Goal: Task Accomplishment & Management: Complete application form

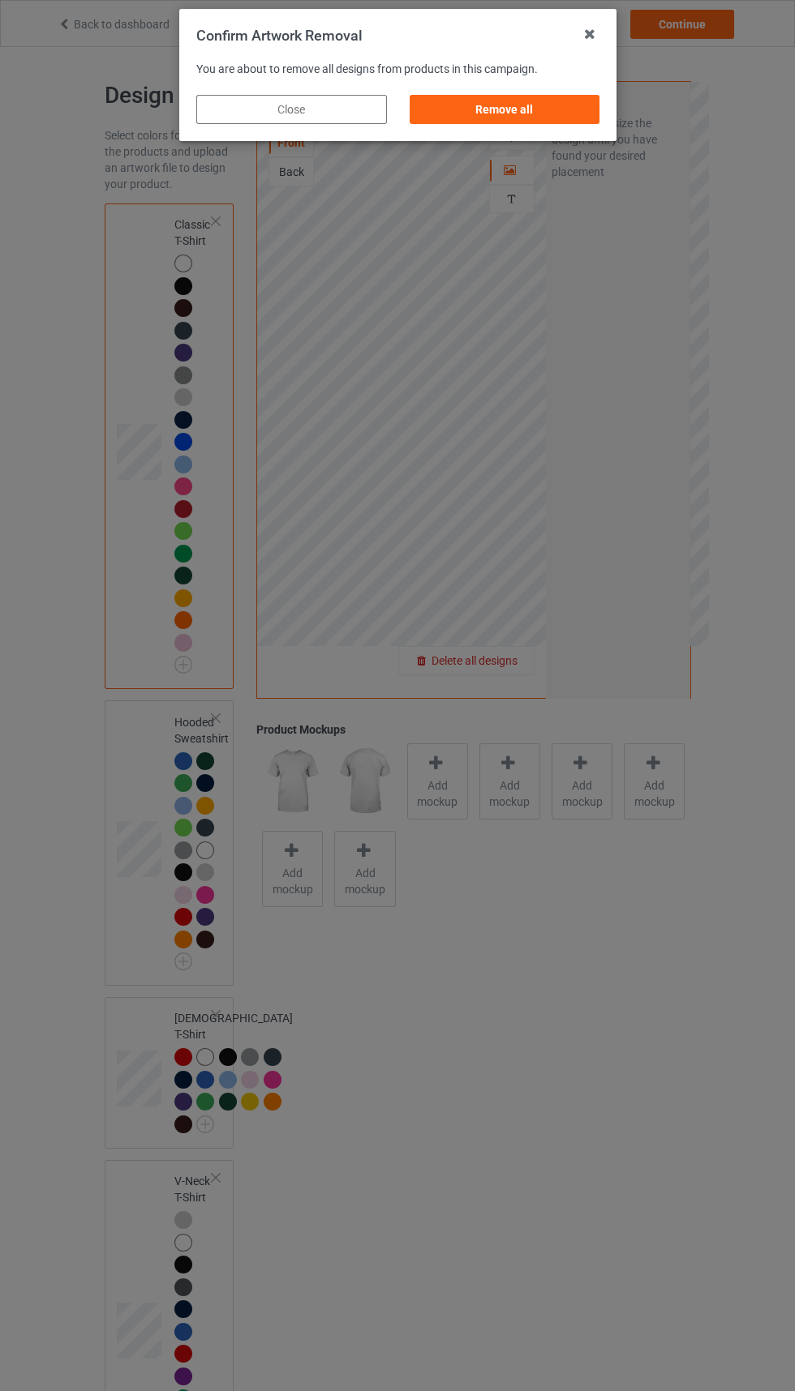
click at [515, 107] on div "Remove all" at bounding box center [504, 109] width 191 height 29
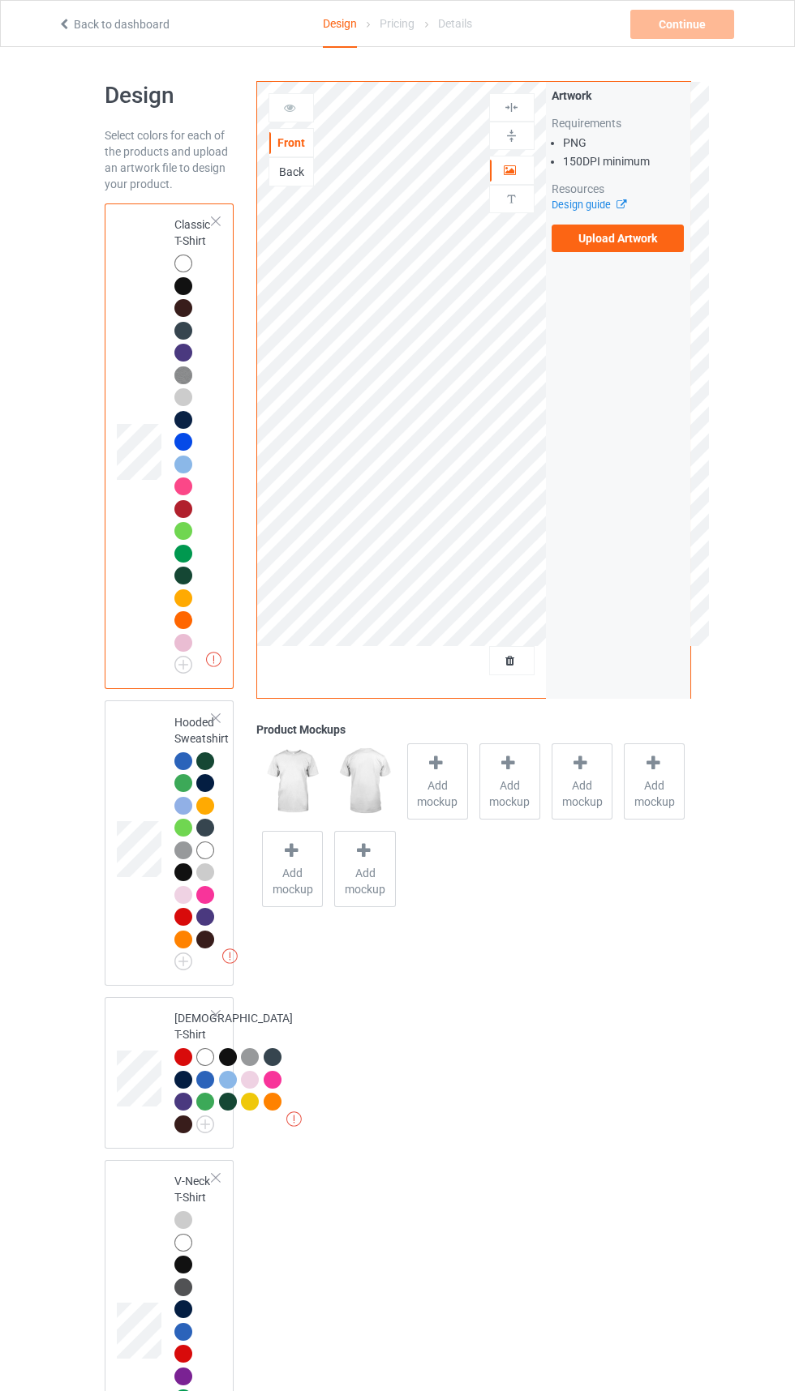
click at [624, 232] on label "Upload Artwork" at bounding box center [617, 239] width 133 height 28
click at [0, 0] on input "Upload Artwork" at bounding box center [0, 0] width 0 height 0
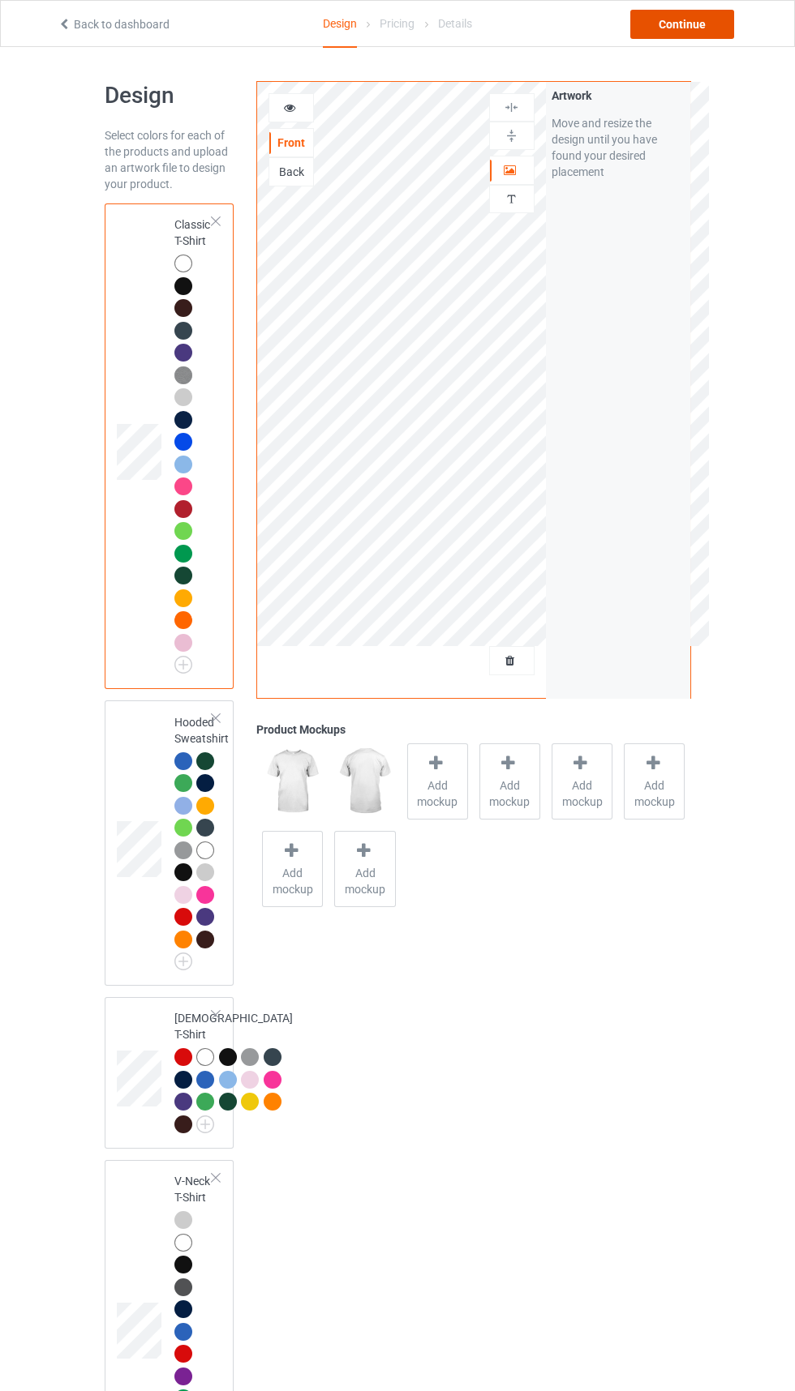
click at [689, 25] on div "Continue" at bounding box center [682, 24] width 104 height 29
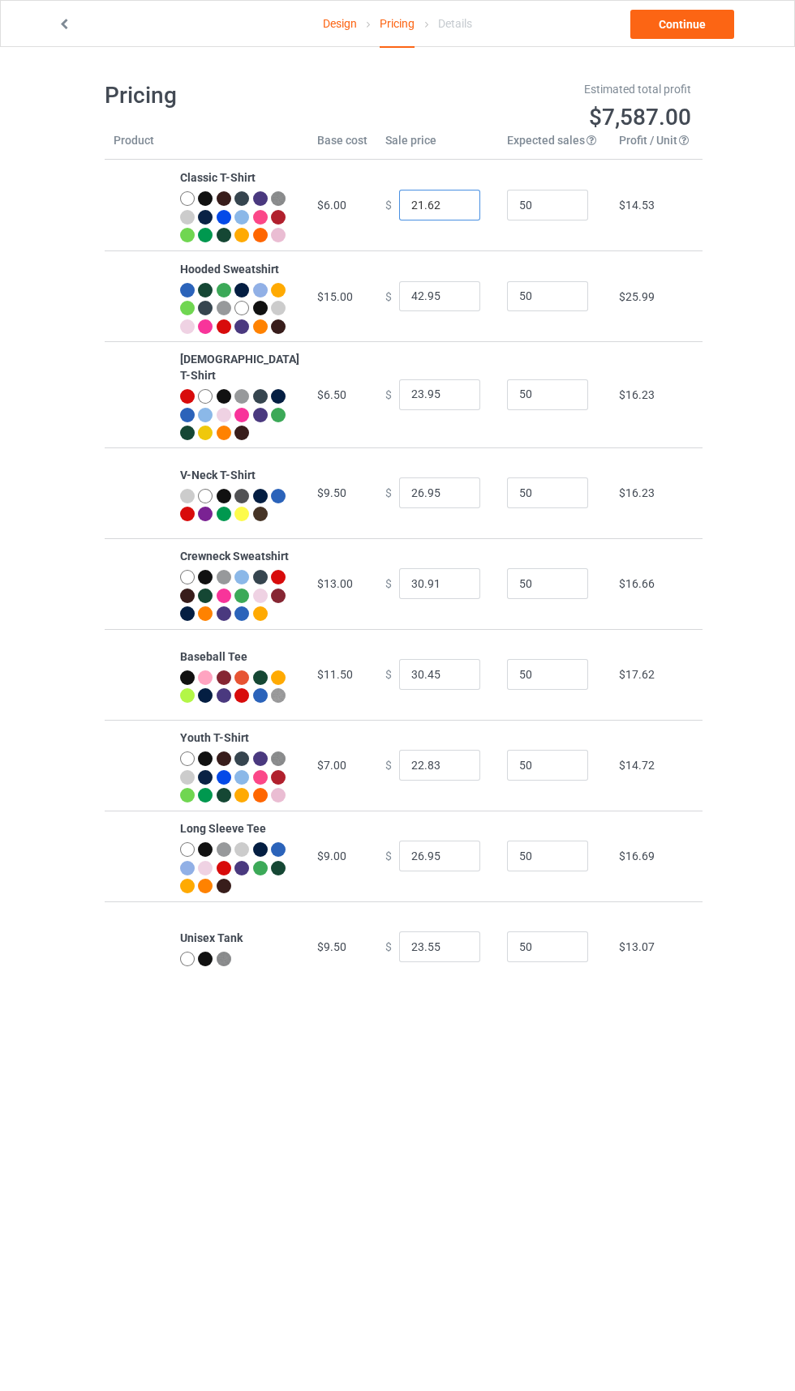
click at [422, 213] on input "21.62" at bounding box center [439, 205] width 81 height 31
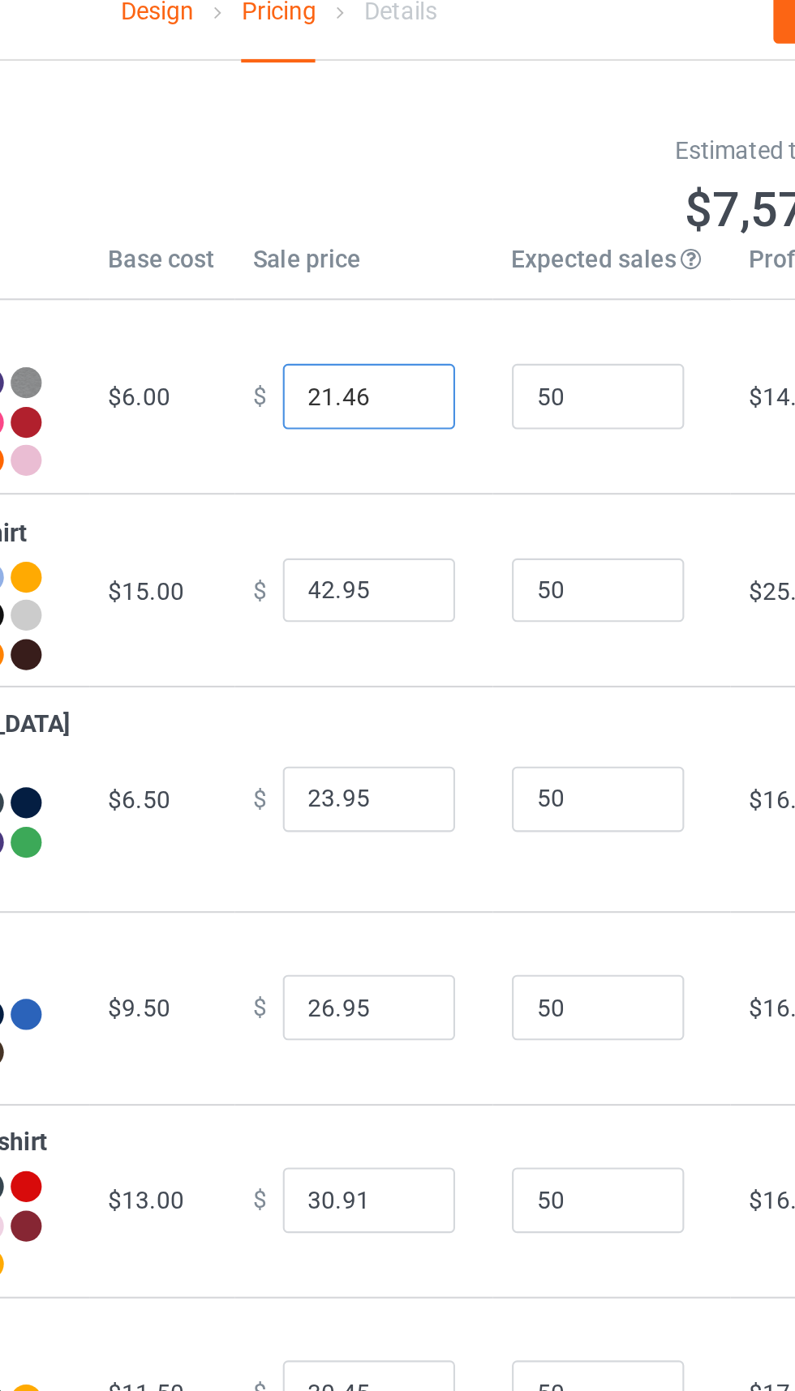
click at [399, 219] on input "21.46" at bounding box center [439, 205] width 81 height 31
click at [403, 217] on input "21.46" at bounding box center [439, 205] width 81 height 31
click at [399, 215] on input "21.46" at bounding box center [439, 205] width 81 height 31
click at [404, 216] on input "21.46" at bounding box center [439, 205] width 81 height 31
type input "22.46"
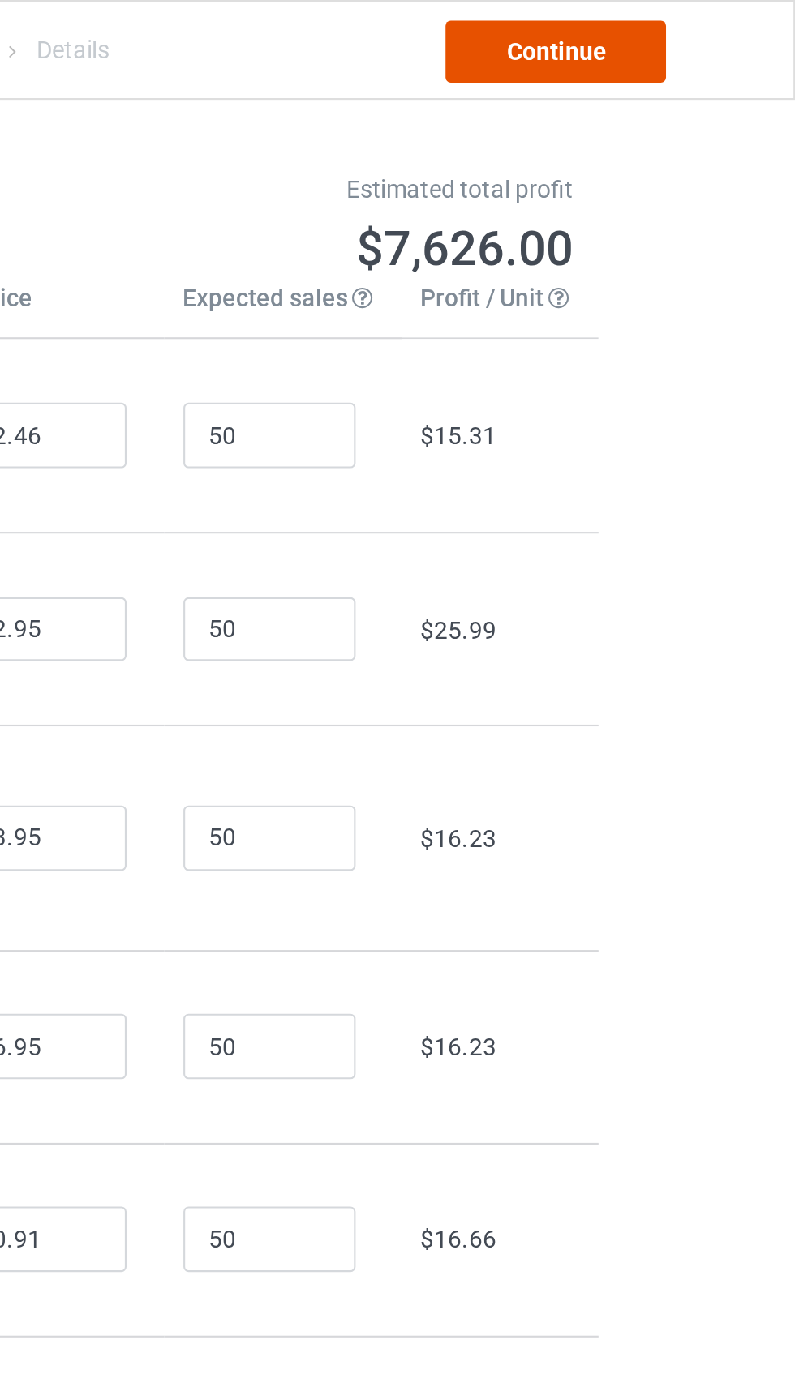
click at [700, 31] on link "Continue" at bounding box center [682, 24] width 104 height 29
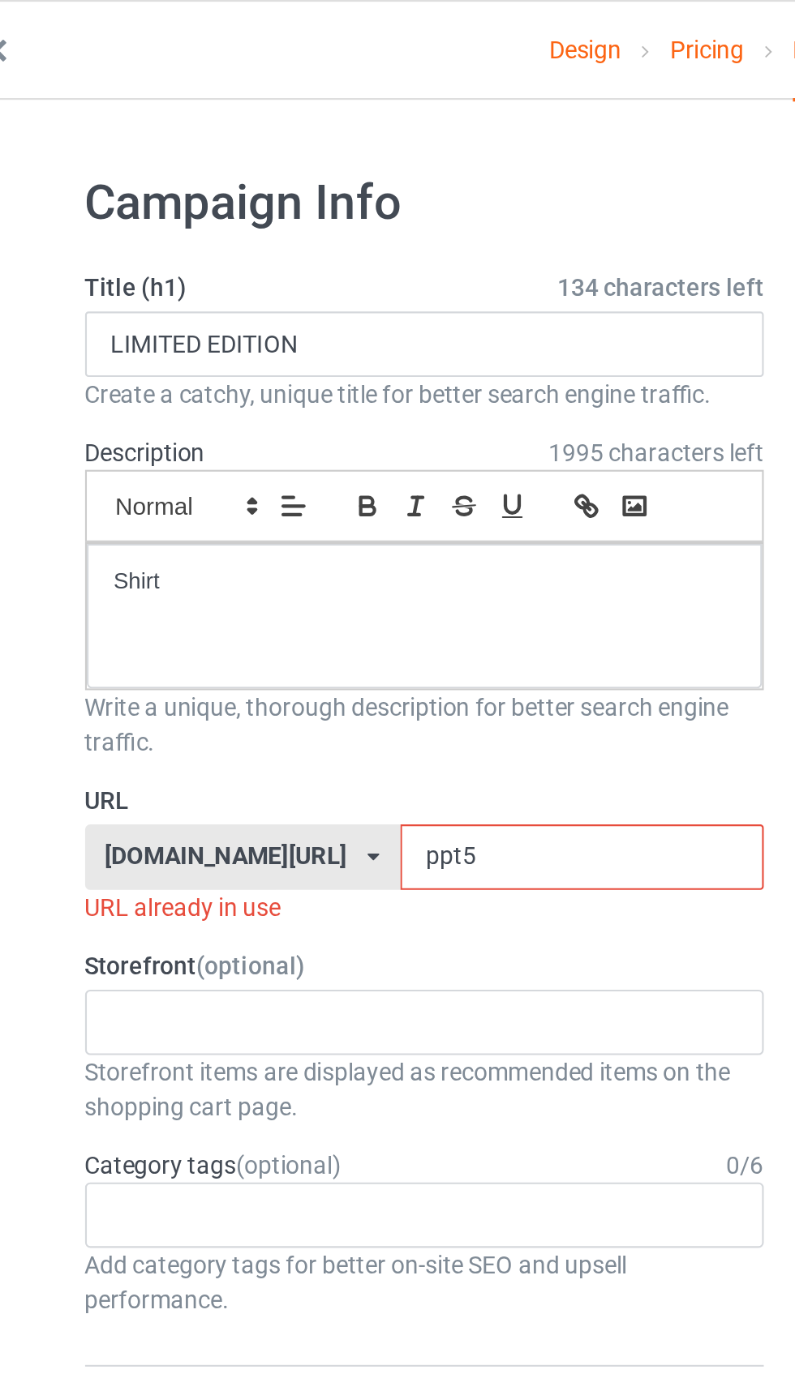
click at [295, 401] on input "ppt5" at bounding box center [338, 403] width 171 height 31
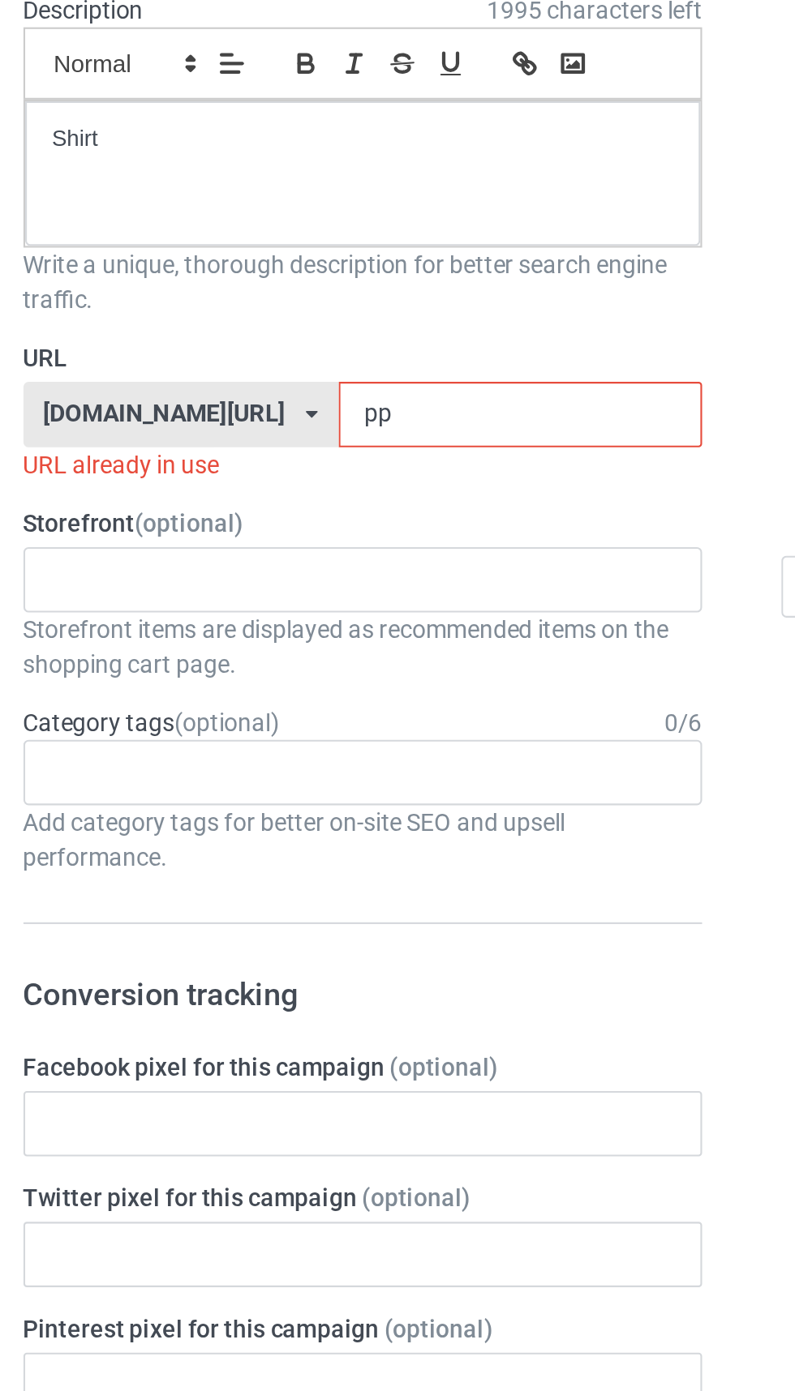
type input "p"
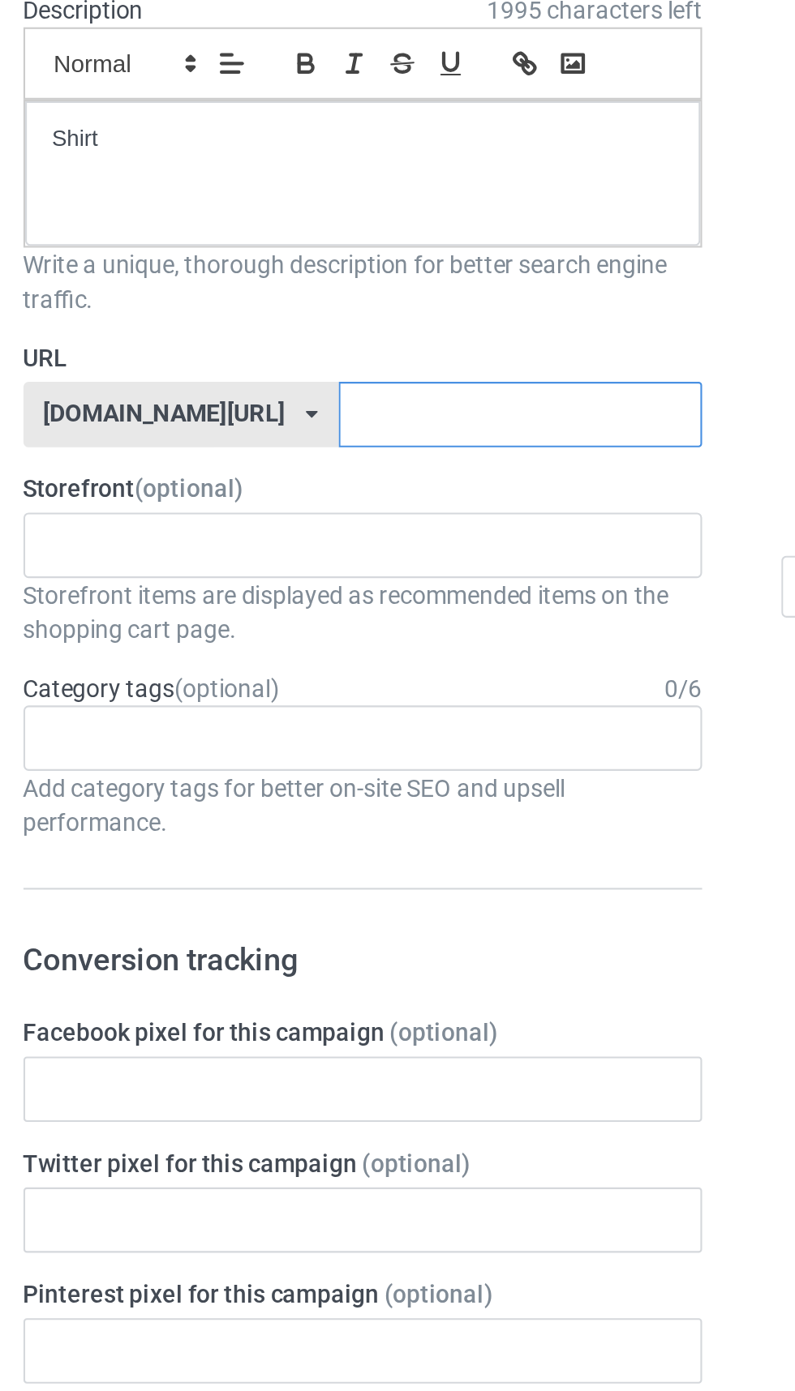
type input "G"
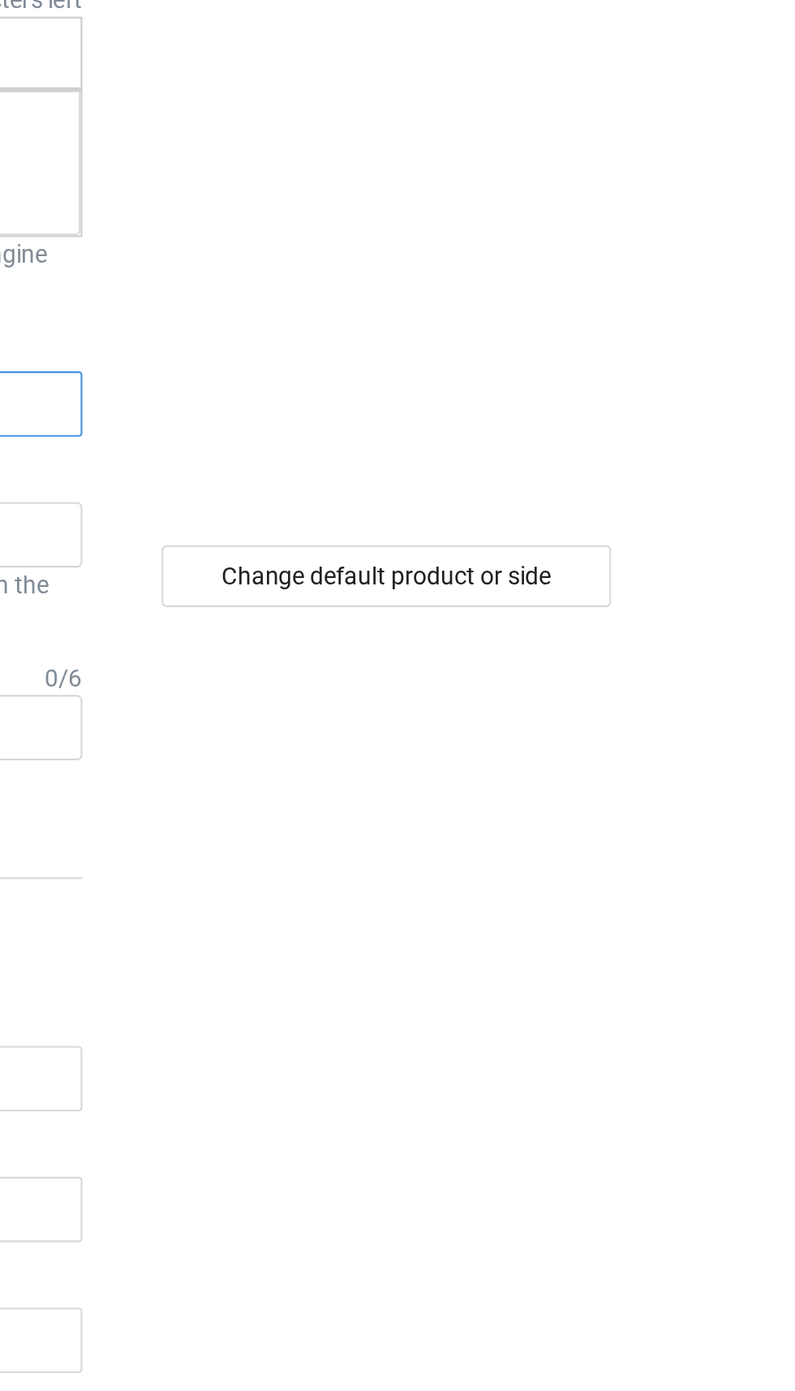
type input "Doogt2"
click at [637, 488] on div "Change default product or side" at bounding box center [567, 484] width 212 height 29
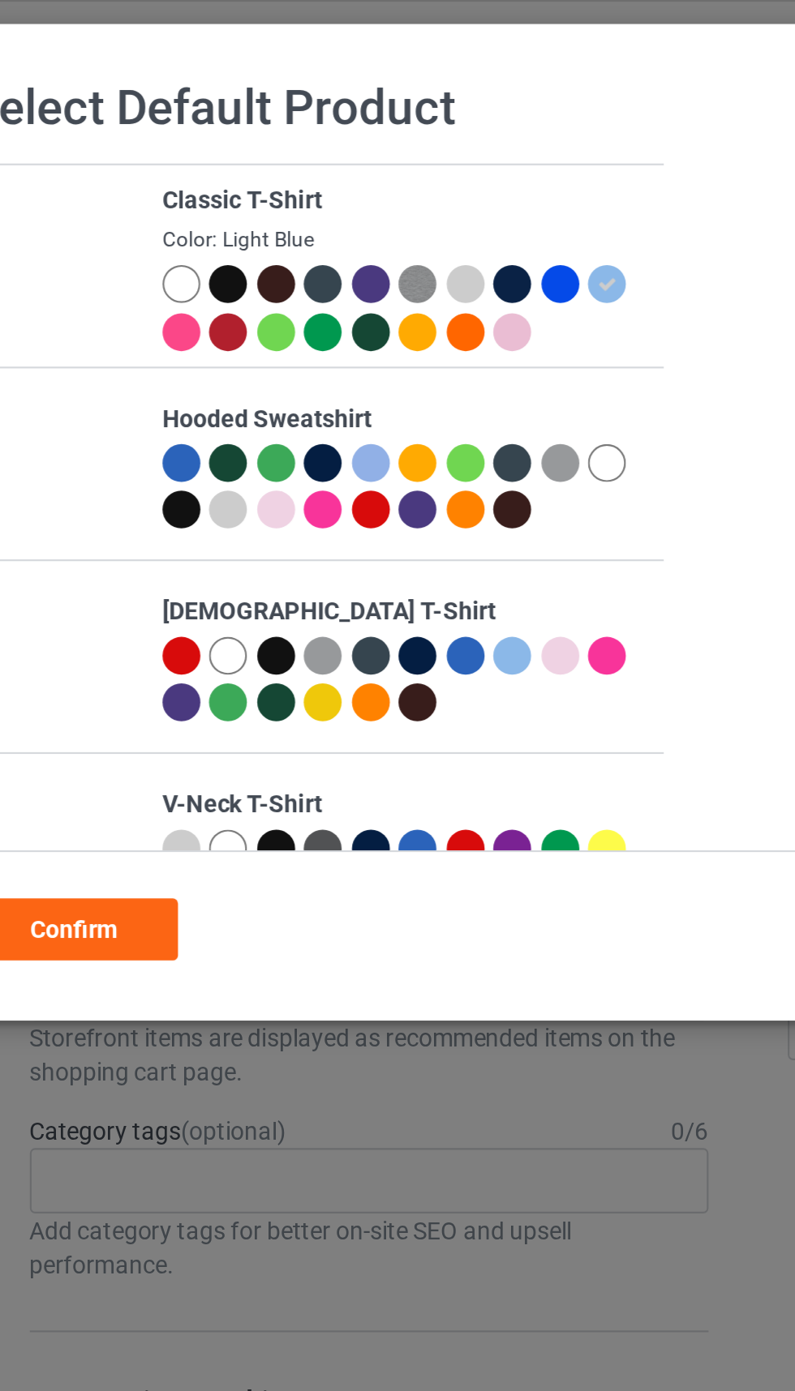
click at [186, 131] on div at bounding box center [178, 136] width 23 height 23
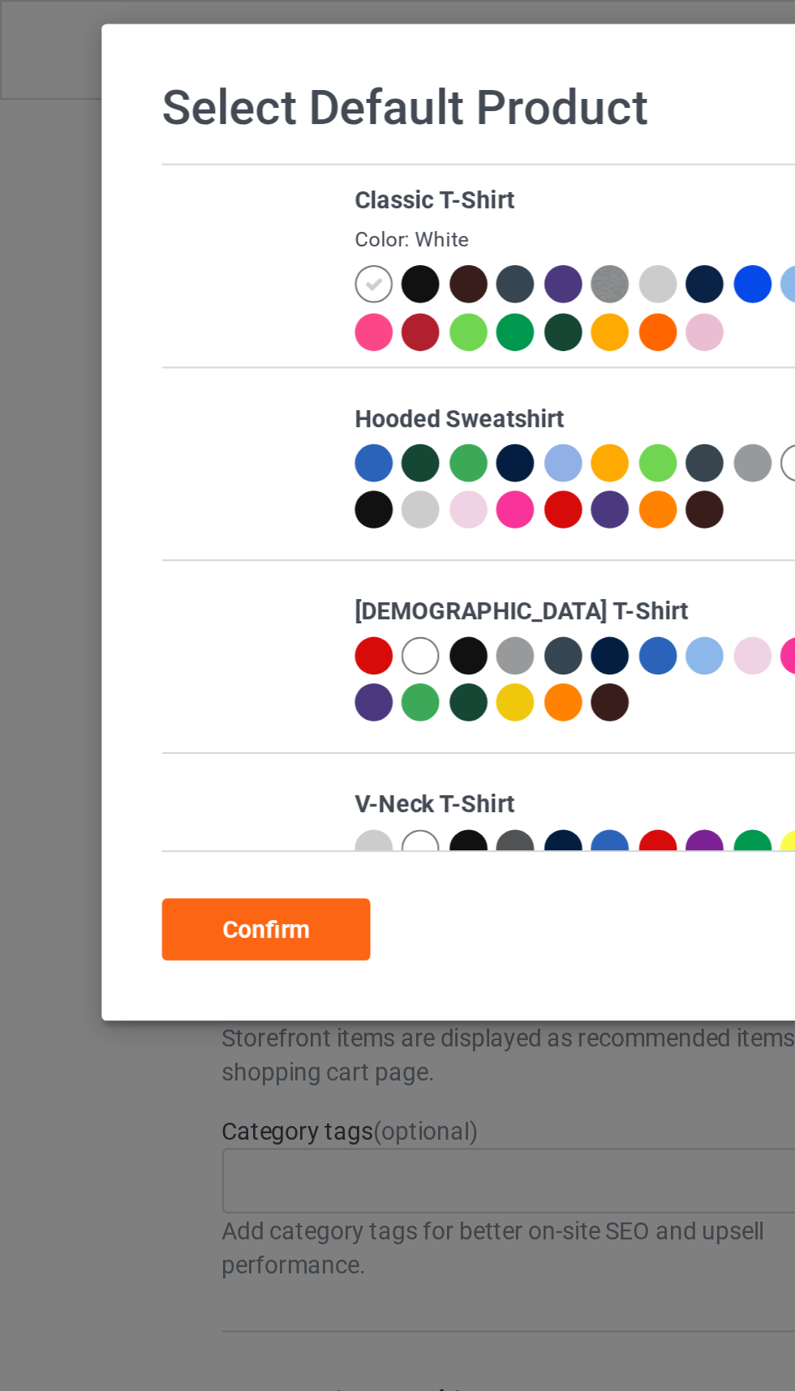
click at [135, 435] on div "Confirm" at bounding box center [125, 437] width 98 height 29
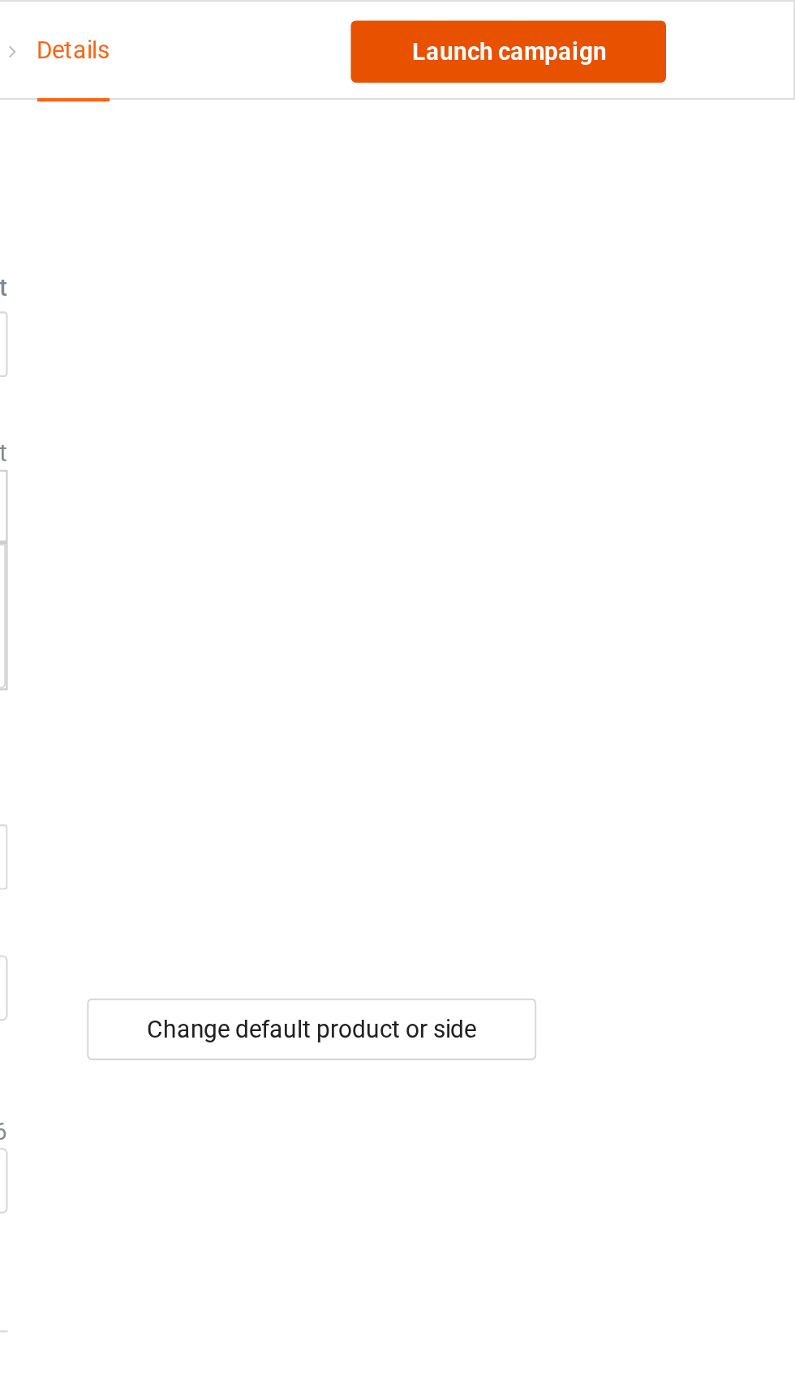
click at [683, 31] on link "Launch campaign" at bounding box center [659, 24] width 148 height 29
